Goal: Book appointment/travel/reservation

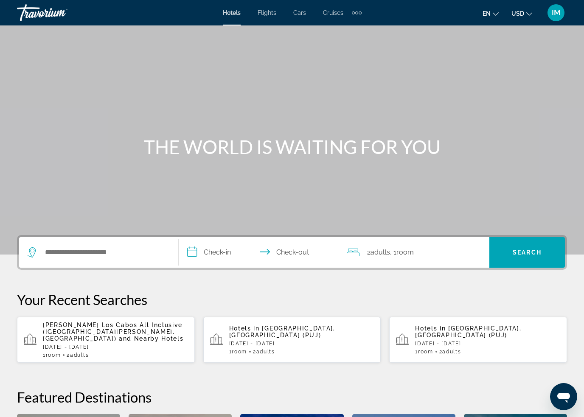
click at [557, 13] on span "IM" at bounding box center [555, 12] width 9 height 8
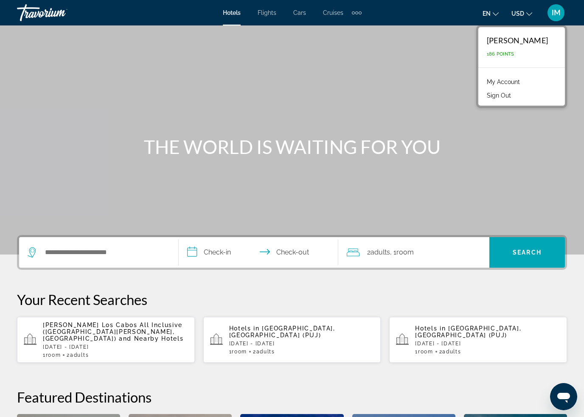
click at [514, 52] on span "186 Points" at bounding box center [500, 54] width 28 height 6
click at [523, 78] on link "My Account" at bounding box center [503, 81] width 42 height 11
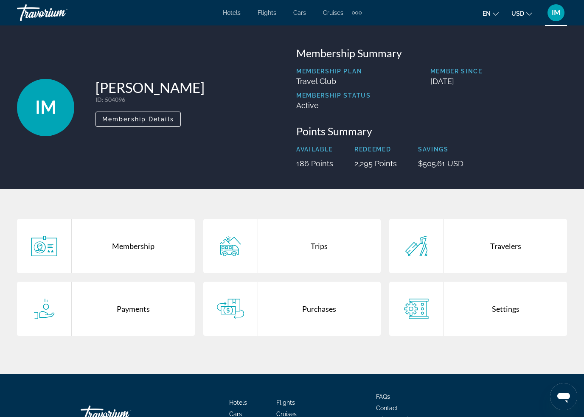
click at [328, 310] on div "Purchases" at bounding box center [319, 309] width 123 height 54
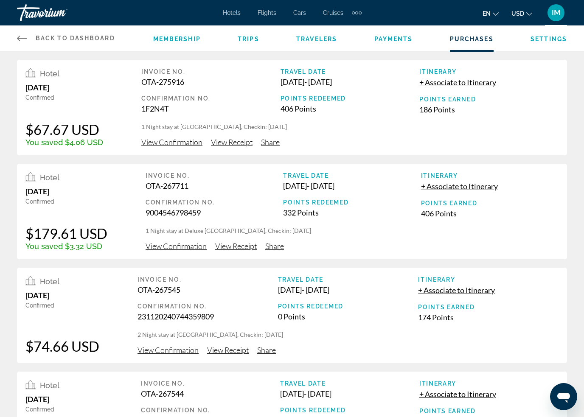
click at [554, 14] on span "IM" at bounding box center [555, 12] width 9 height 8
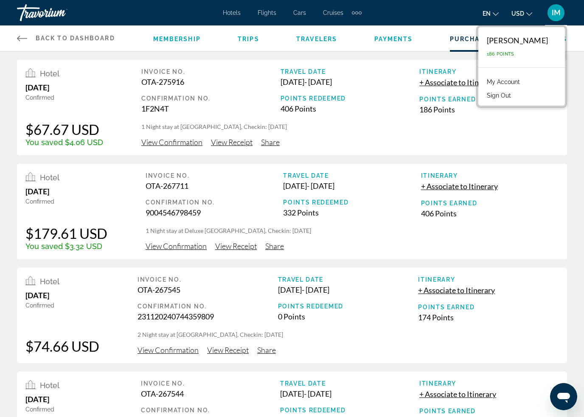
click at [555, 14] on span "IM" at bounding box center [555, 12] width 9 height 8
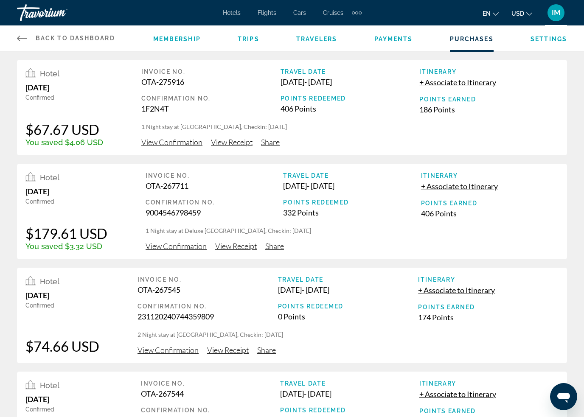
click at [556, 14] on span "IM" at bounding box center [555, 12] width 9 height 8
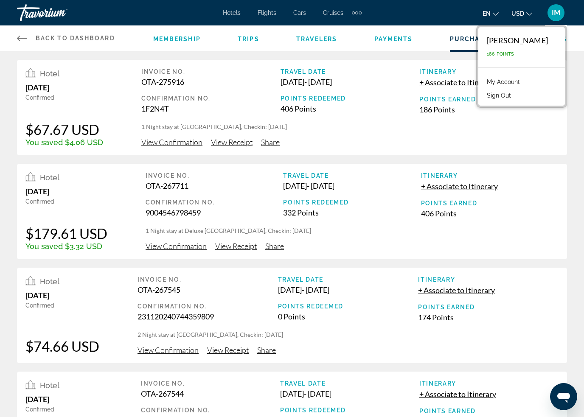
click at [563, 8] on button "IM" at bounding box center [556, 13] width 22 height 18
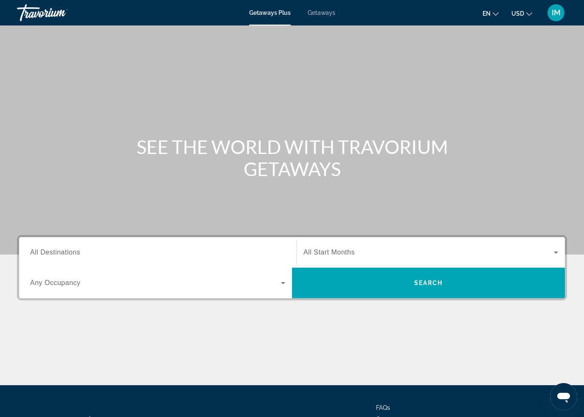
click at [71, 253] on span "All Destinations" at bounding box center [55, 252] width 50 height 7
click at [71, 253] on input "Destination All Destinations" at bounding box center [157, 253] width 255 height 10
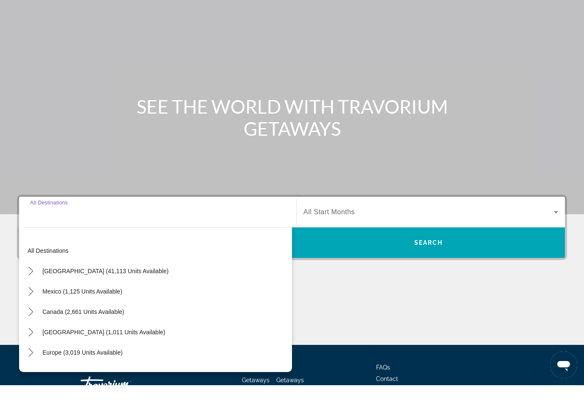
scroll to position [72, 0]
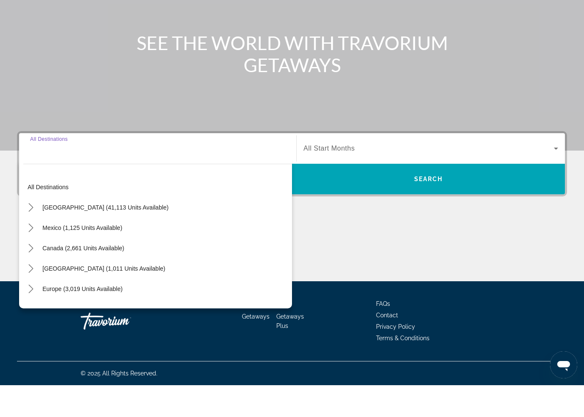
click at [33, 255] on icon "Toggle Mexico (1,125 units available) submenu" at bounding box center [30, 259] width 5 height 8
click at [89, 297] on span "[GEOGRAPHIC_DATA], [GEOGRAPHIC_DATA] (213 units available)" at bounding box center [127, 300] width 183 height 7
type input "**********"
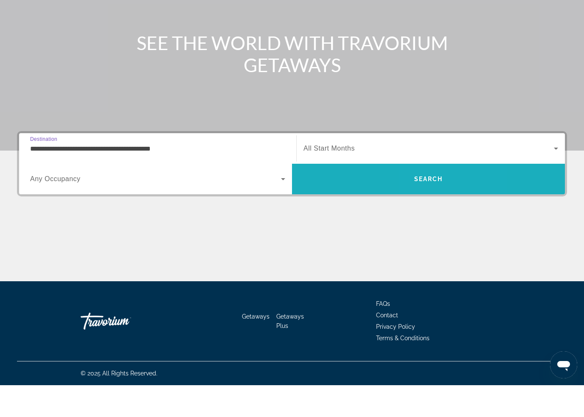
click at [429, 207] on span "Search" at bounding box center [428, 210] width 29 height 7
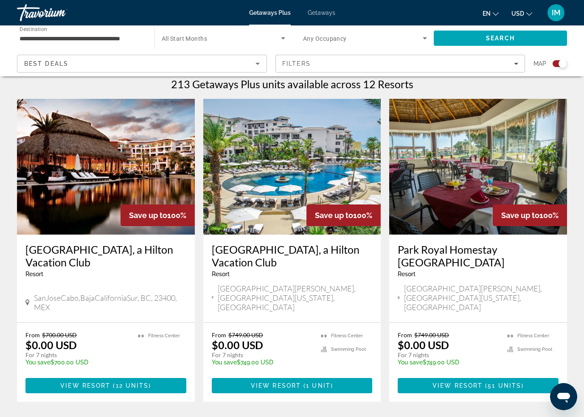
scroll to position [264, 0]
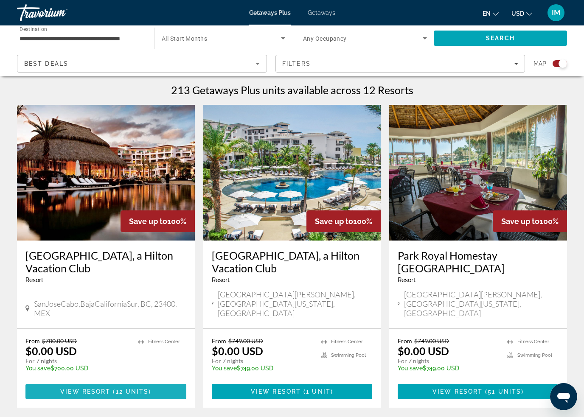
click at [116, 388] on span "12 units" at bounding box center [132, 391] width 33 height 7
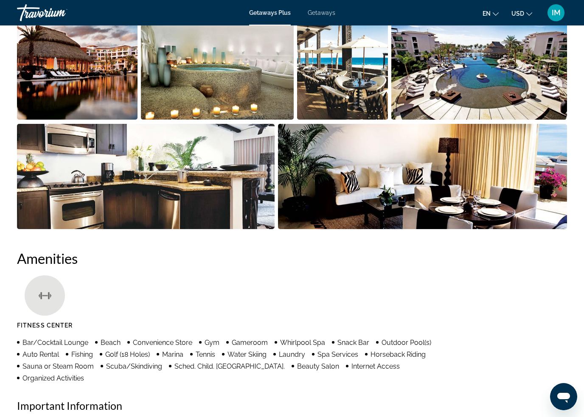
scroll to position [594, 0]
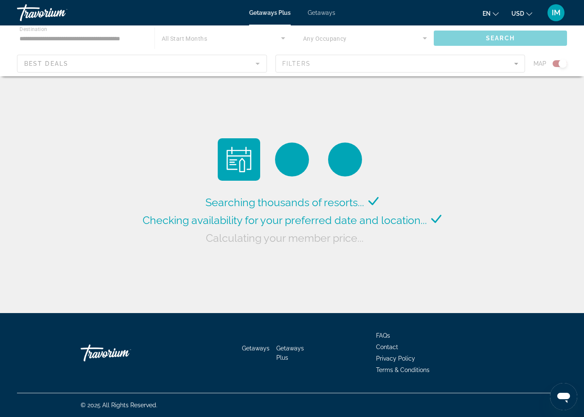
click at [329, 10] on span "Getaways" at bounding box center [321, 12] width 28 height 7
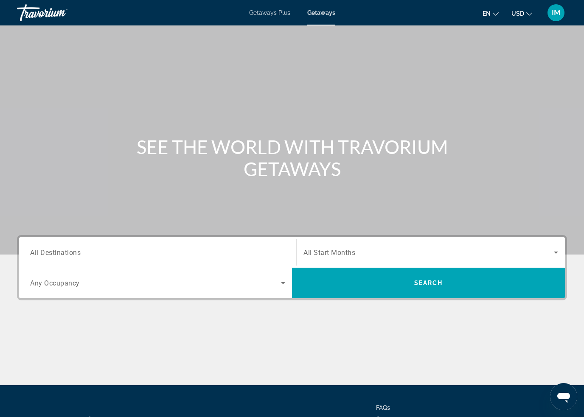
click at [71, 254] on span "All Destinations" at bounding box center [55, 252] width 50 height 8
click at [71, 254] on input "Destination All Destinations" at bounding box center [157, 253] width 255 height 10
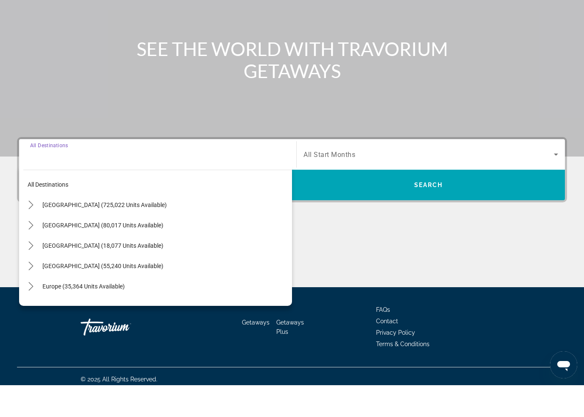
scroll to position [72, 0]
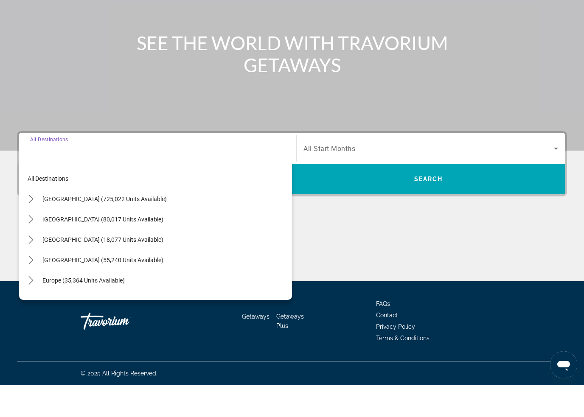
click at [33, 247] on icon "Toggle Mexico (80,017 units available) submenu" at bounding box center [31, 251] width 8 height 8
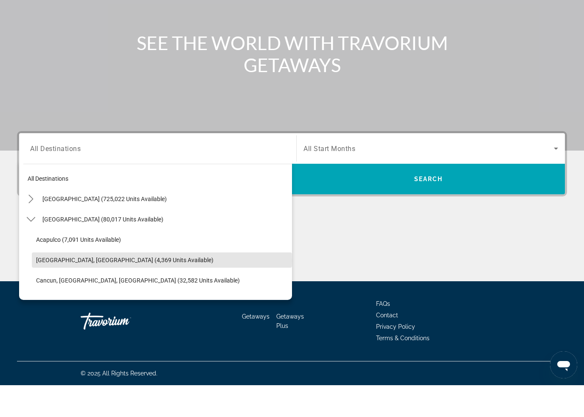
click at [74, 288] on span "[GEOGRAPHIC_DATA], [GEOGRAPHIC_DATA] (4,369 units available)" at bounding box center [124, 291] width 177 height 7
type input "**********"
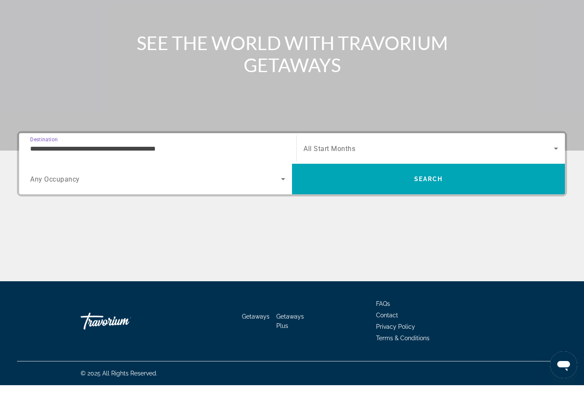
click at [395, 201] on span "Search" at bounding box center [428, 211] width 273 height 20
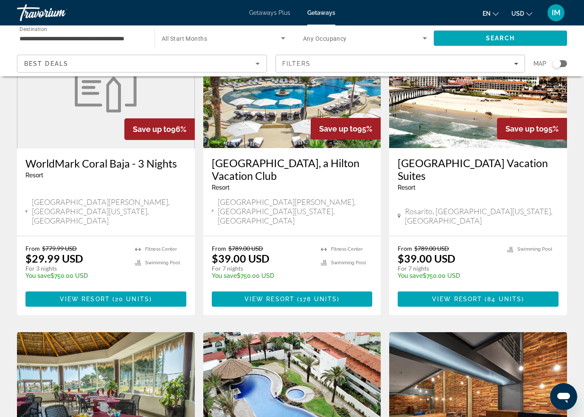
scroll to position [392, 0]
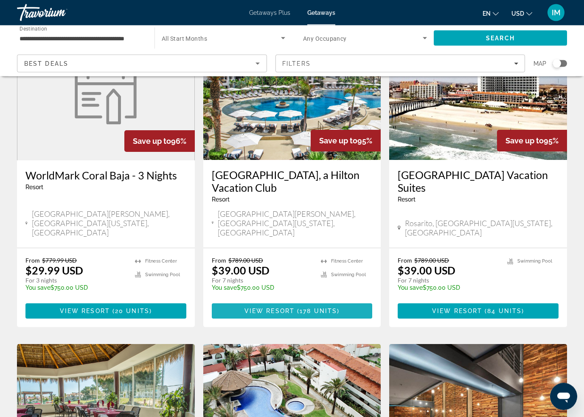
click at [293, 308] on span "View Resort" at bounding box center [269, 311] width 50 height 7
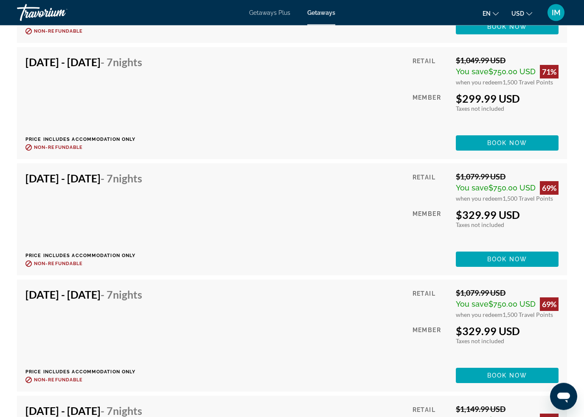
scroll to position [1984, 0]
click at [510, 375] on span "Book now" at bounding box center [507, 375] width 40 height 7
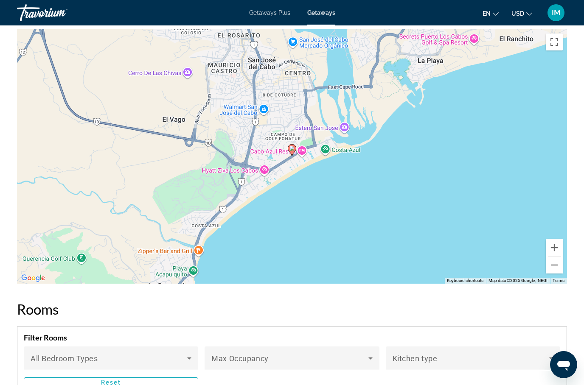
click at [555, 41] on button "Toggle fullscreen view" at bounding box center [553, 42] width 17 height 17
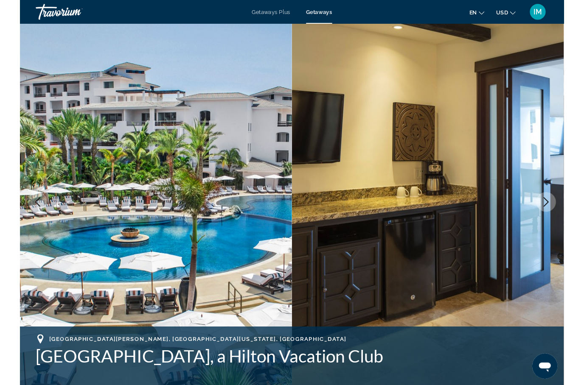
scroll to position [1209, 0]
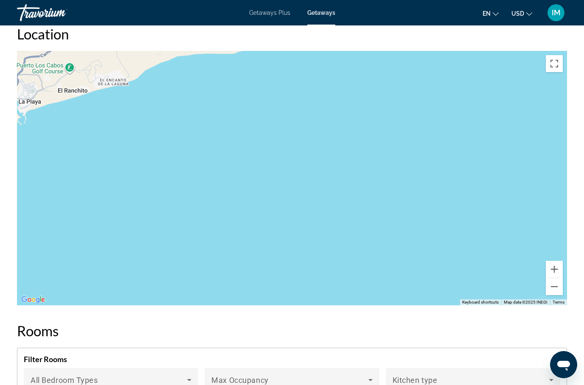
click at [557, 58] on button "Toggle fullscreen view" at bounding box center [553, 63] width 17 height 17
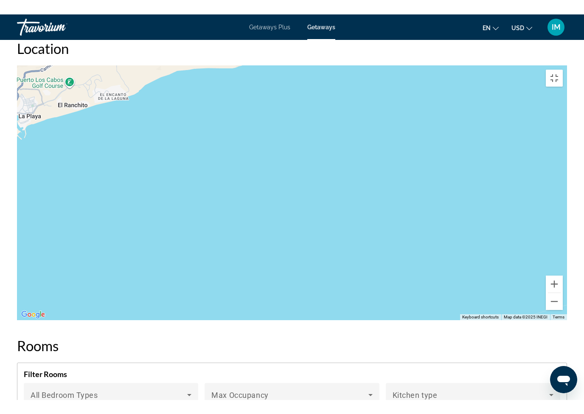
scroll to position [10, 0]
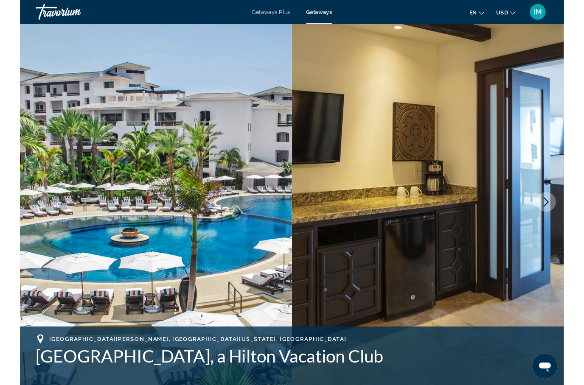
scroll to position [1197, 0]
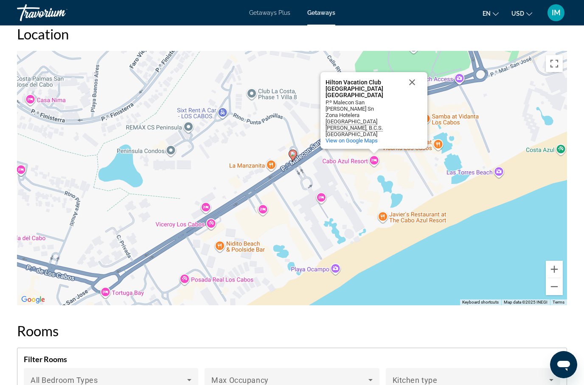
click at [415, 89] on button "Close" at bounding box center [412, 82] width 20 height 20
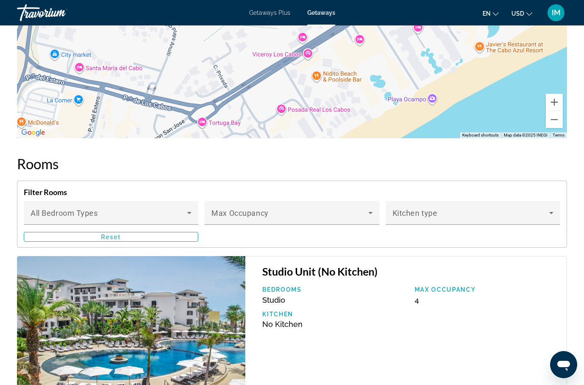
scroll to position [1364, 0]
